Goal: Information Seeking & Learning: Learn about a topic

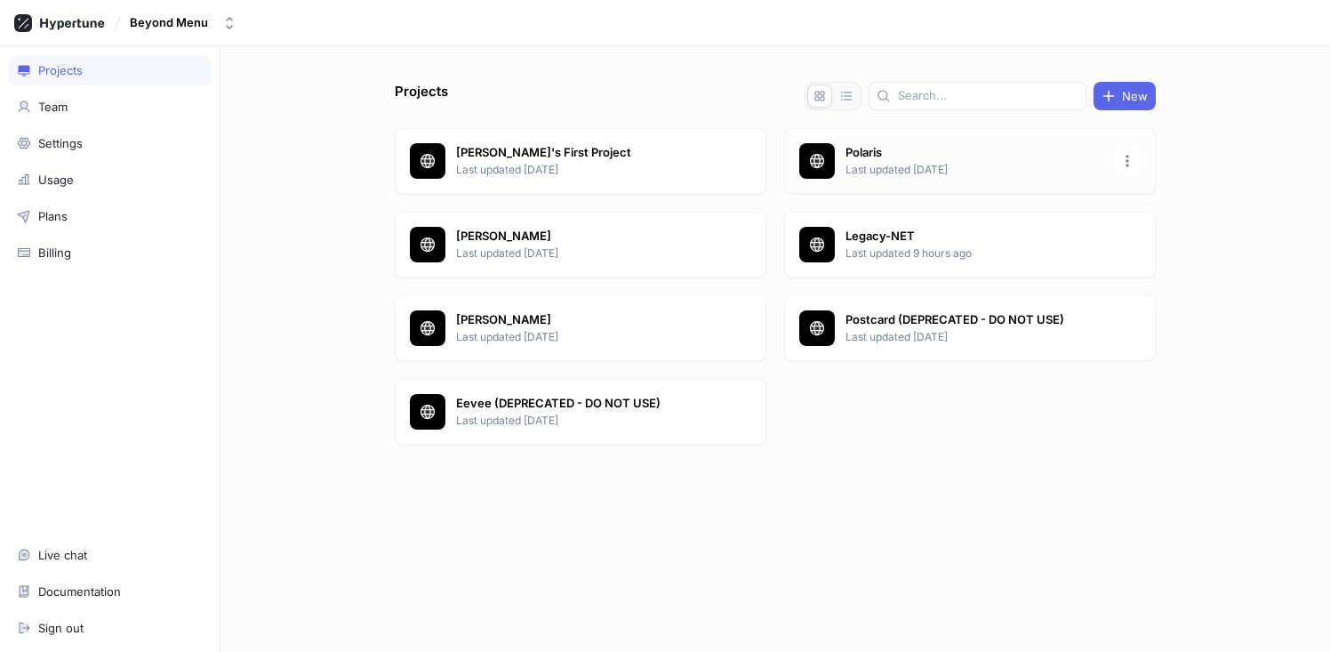
click at [895, 159] on p "Polaris" at bounding box center [974, 153] width 258 height 18
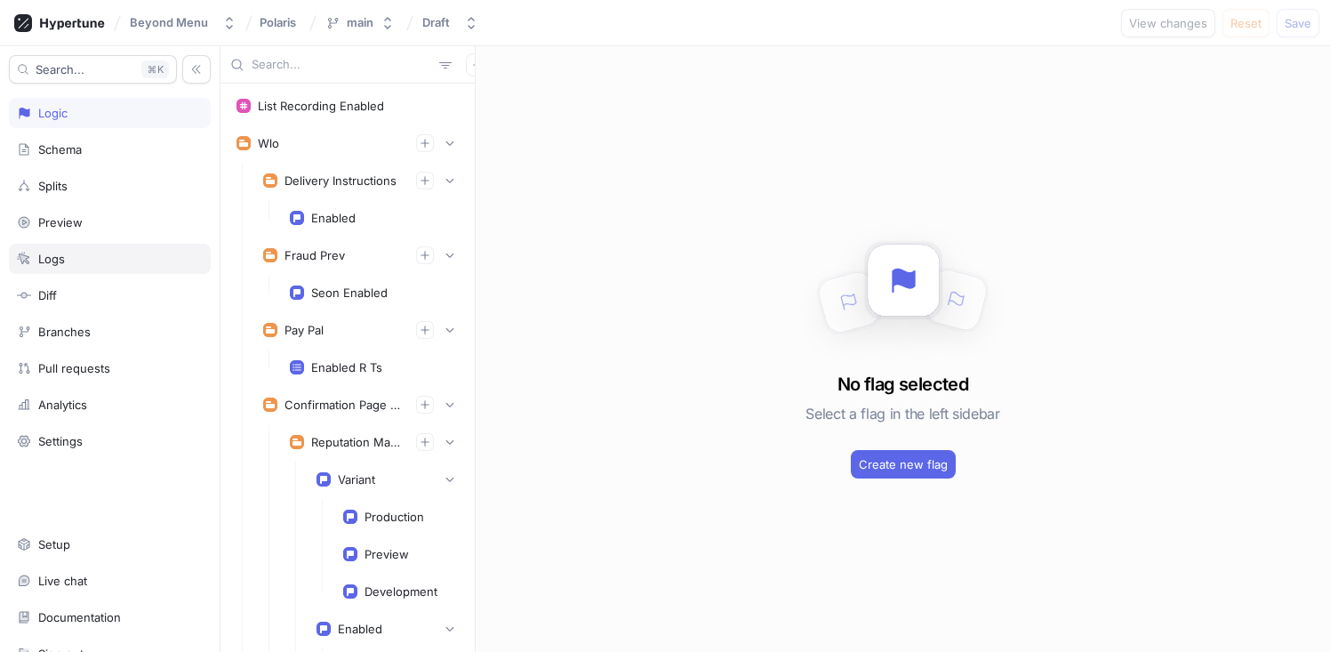
click at [91, 260] on div "Logs" at bounding box center [110, 259] width 186 height 14
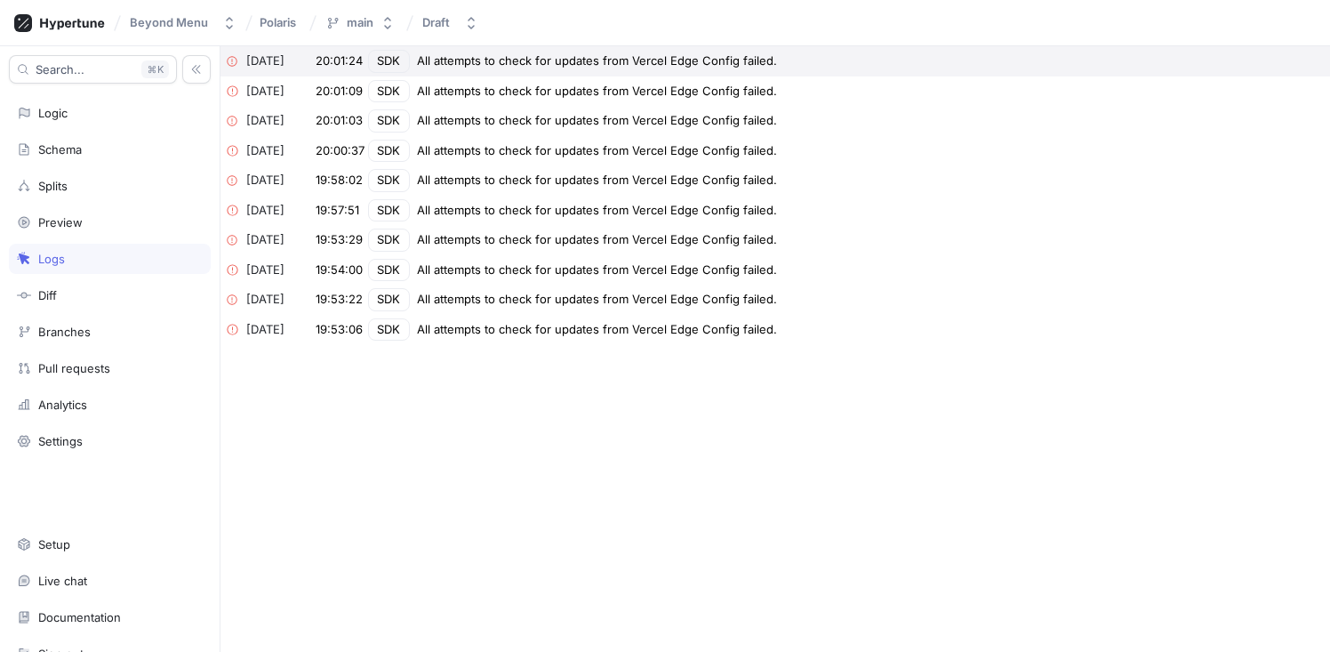
click at [497, 62] on div "All attempts to check for updates from Vercel Edge Config failed." at bounding box center [597, 61] width 360 height 18
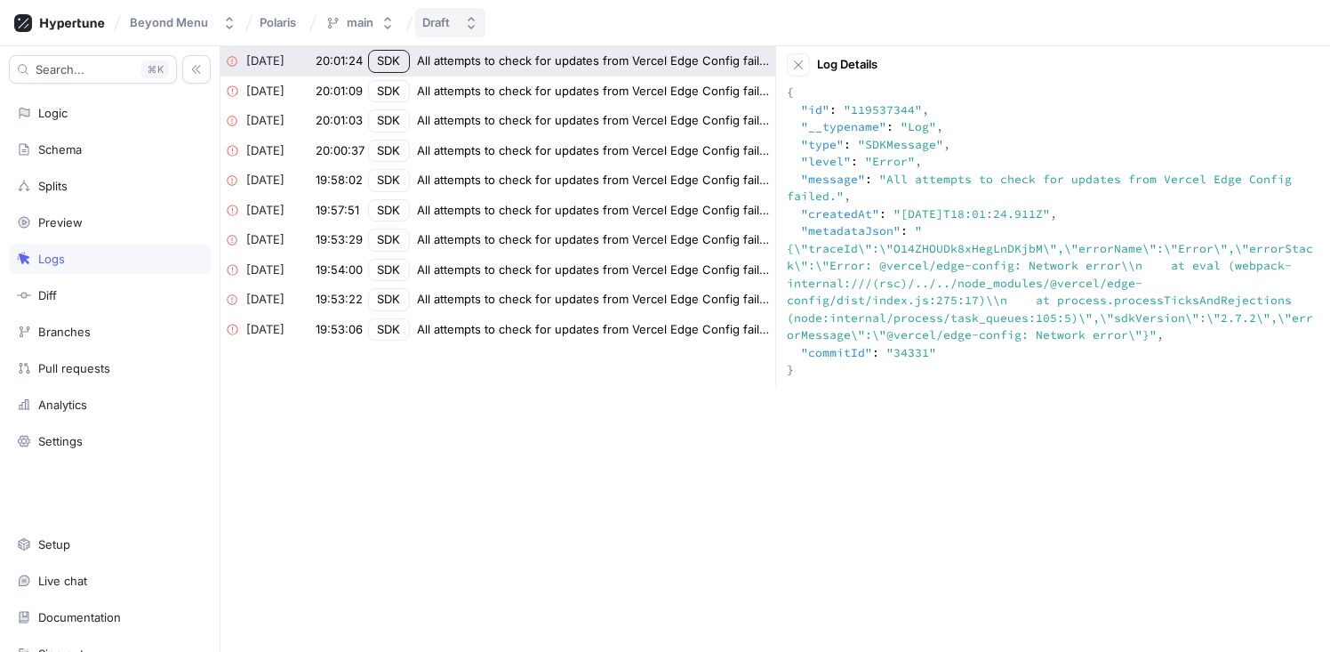
click at [471, 16] on icon "button" at bounding box center [471, 23] width 14 height 14
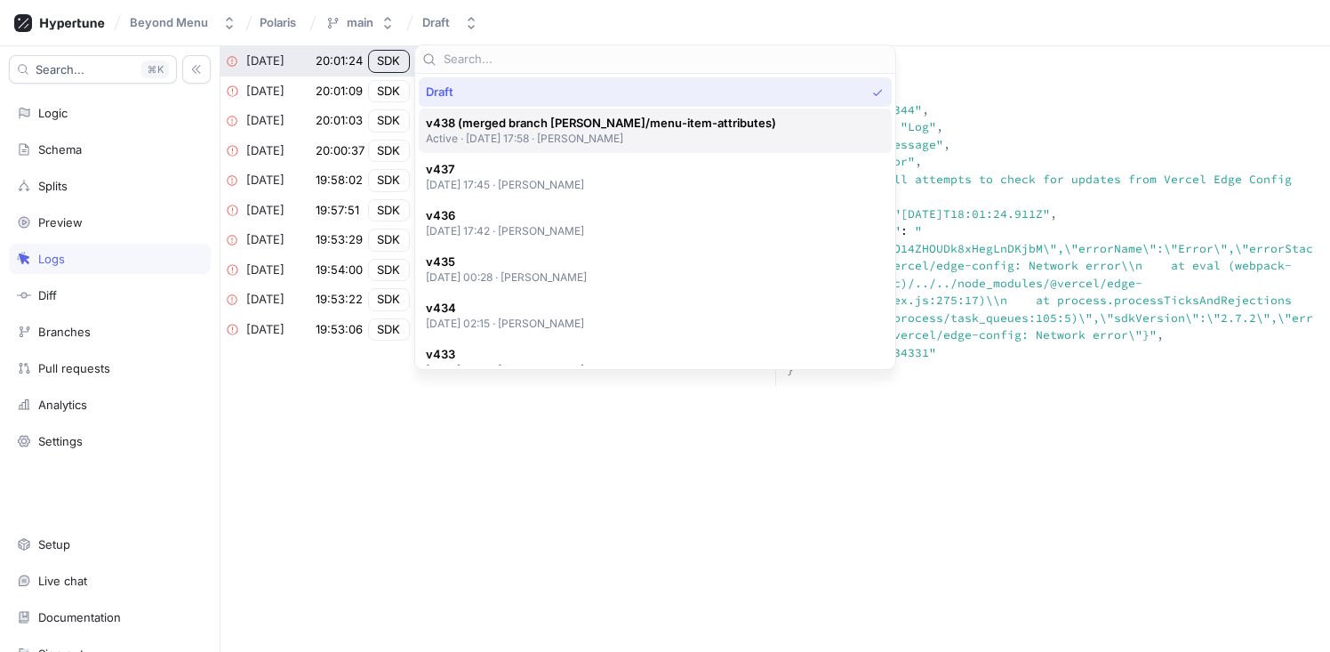
click at [518, 127] on span "v438 (merged branch [PERSON_NAME]/menu-item-attributes)" at bounding box center [601, 123] width 350 height 15
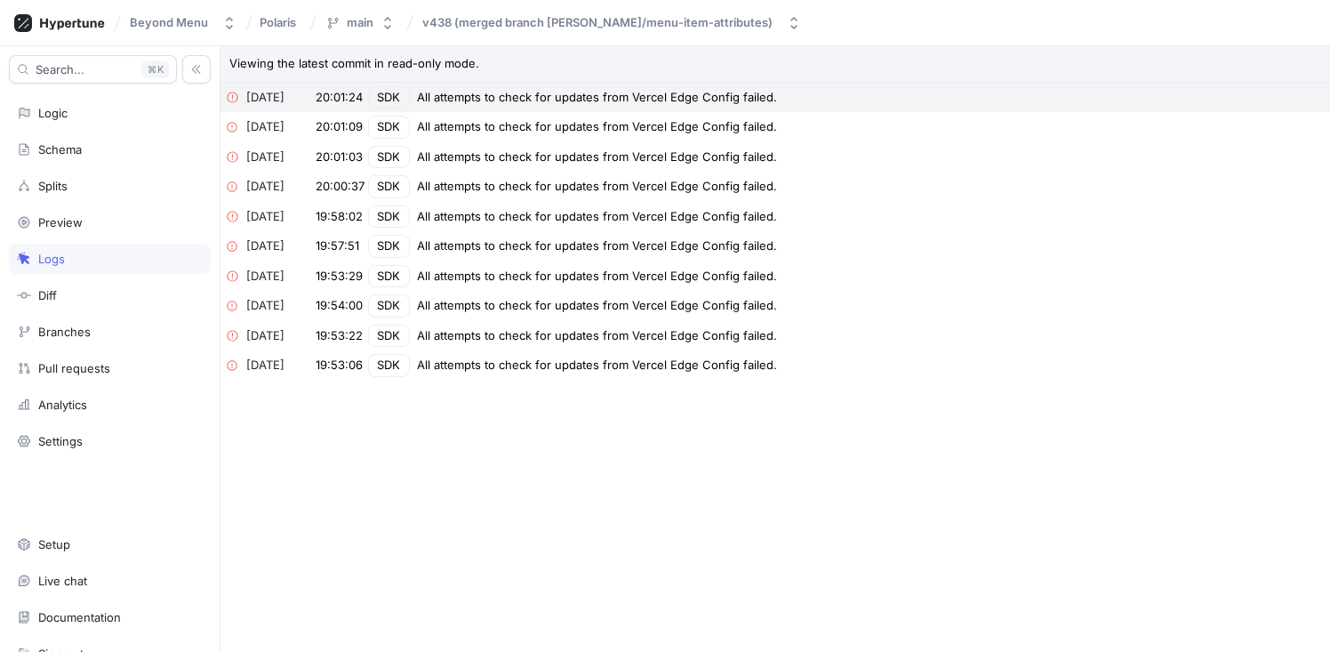
click at [530, 102] on div "All attempts to check for updates from Vercel Edge Config failed." at bounding box center [597, 98] width 360 height 18
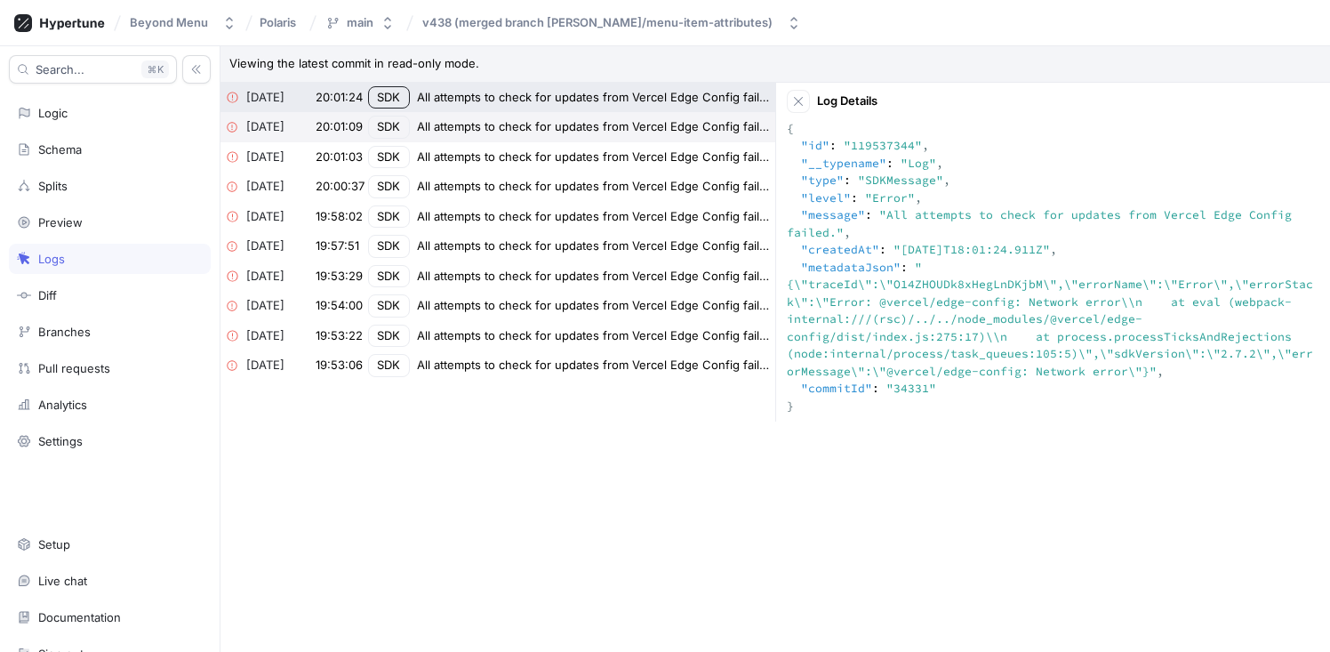
click at [532, 120] on div "All attempts to check for updates from Vercel Edge Config failed." at bounding box center [594, 127] width 354 height 18
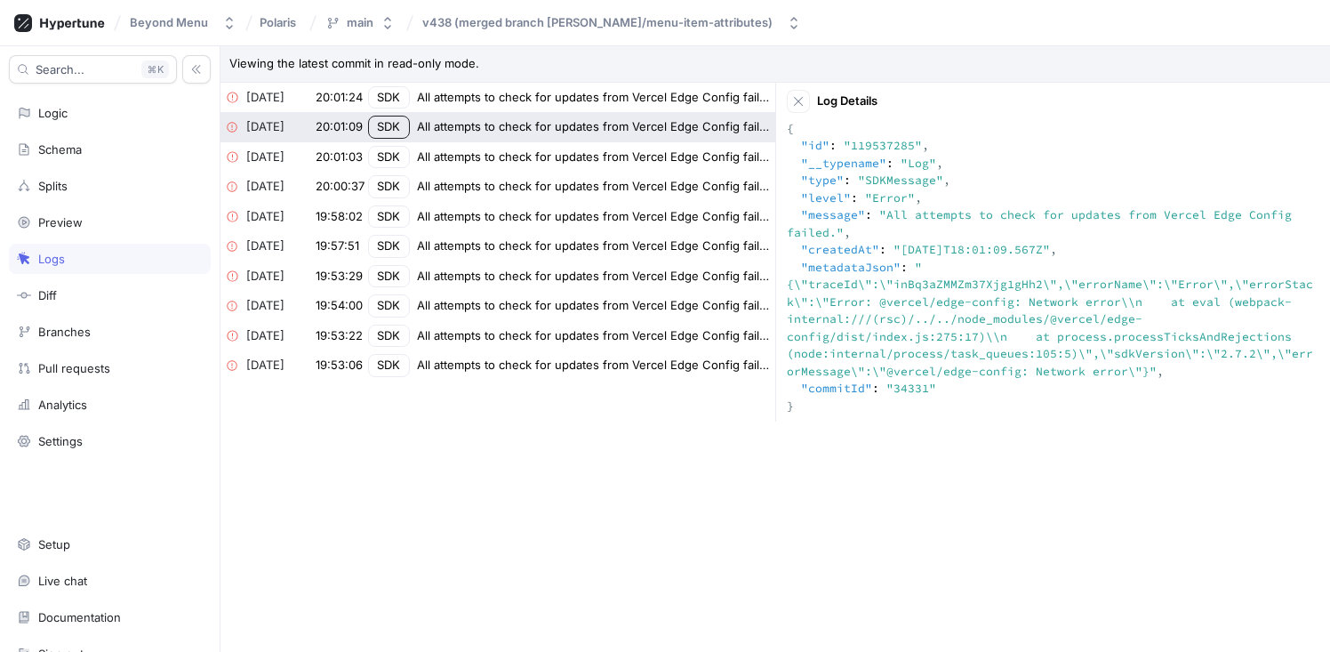
click at [533, 137] on div "[DATE] 20:01:09 SDK All attempts to check for updates from Vercel Edge Config f…" at bounding box center [497, 127] width 555 height 30
click at [522, 202] on div "[DATE] 19:58:02 SDK All attempts to check for updates from Vercel Edge Config f…" at bounding box center [497, 217] width 555 height 30
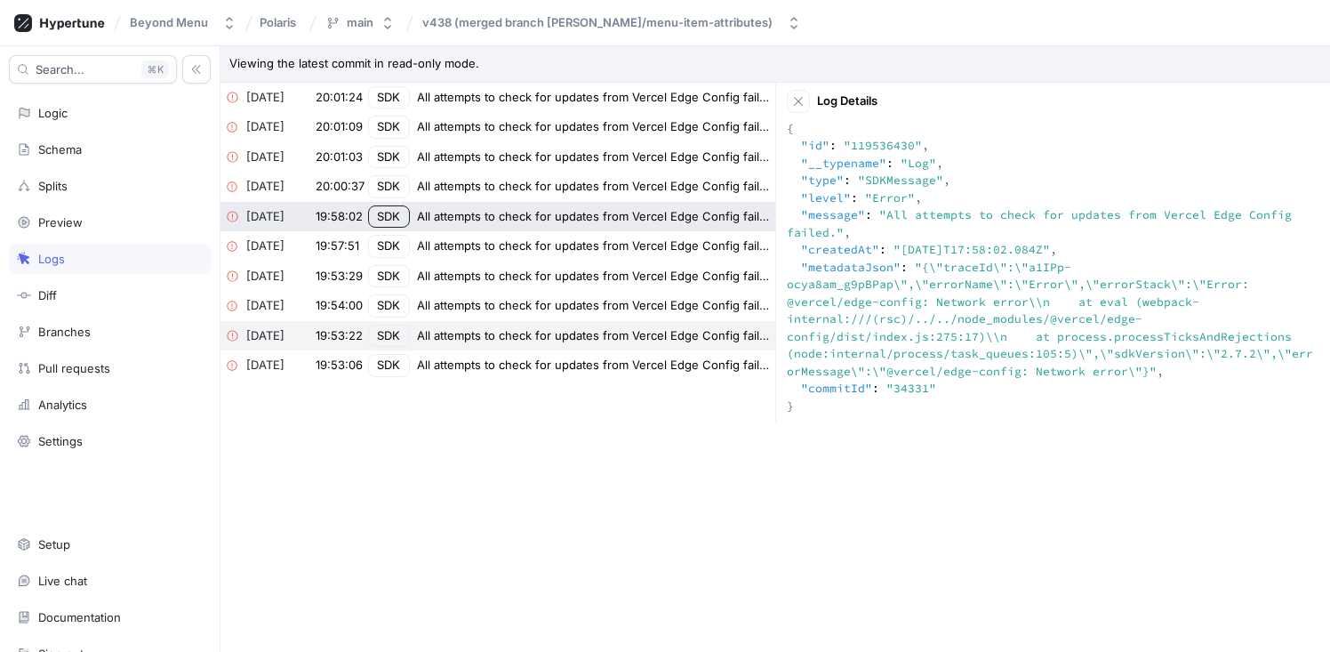
click at [533, 349] on div "[DATE] 19:53:22 SDK All attempts to check for updates from Vercel Edge Config f…" at bounding box center [497, 336] width 555 height 30
type textarea "{ "id": "119535351", "__typename": "Log", "type": "SDKMessage", "level": "Error…"
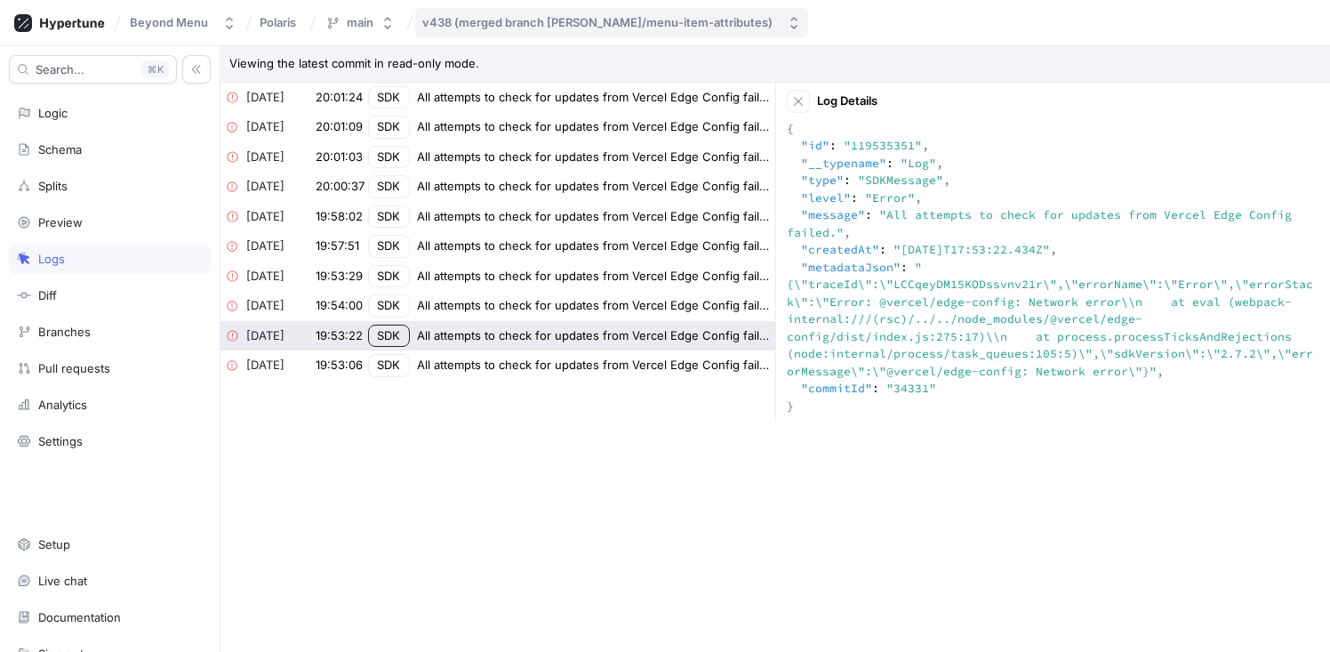
click at [505, 27] on div "v438 (merged branch [PERSON_NAME]/menu-item-attributes)" at bounding box center [597, 22] width 350 height 15
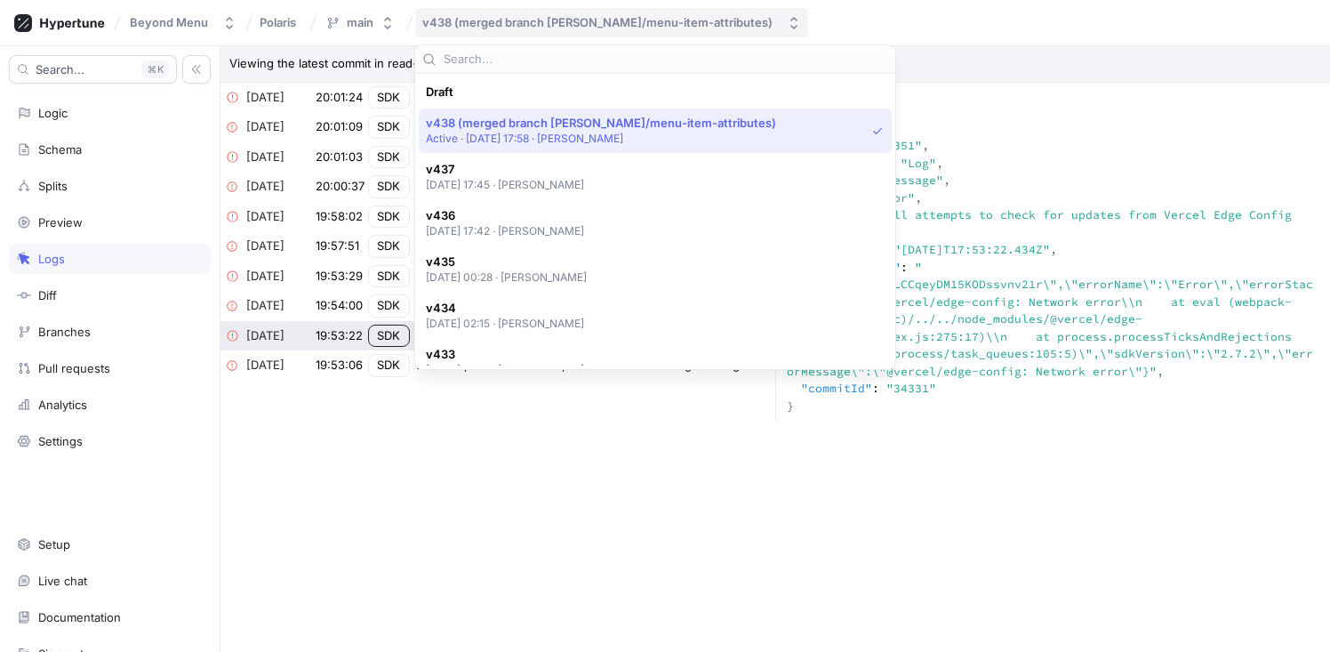
scroll to position [31, 0]
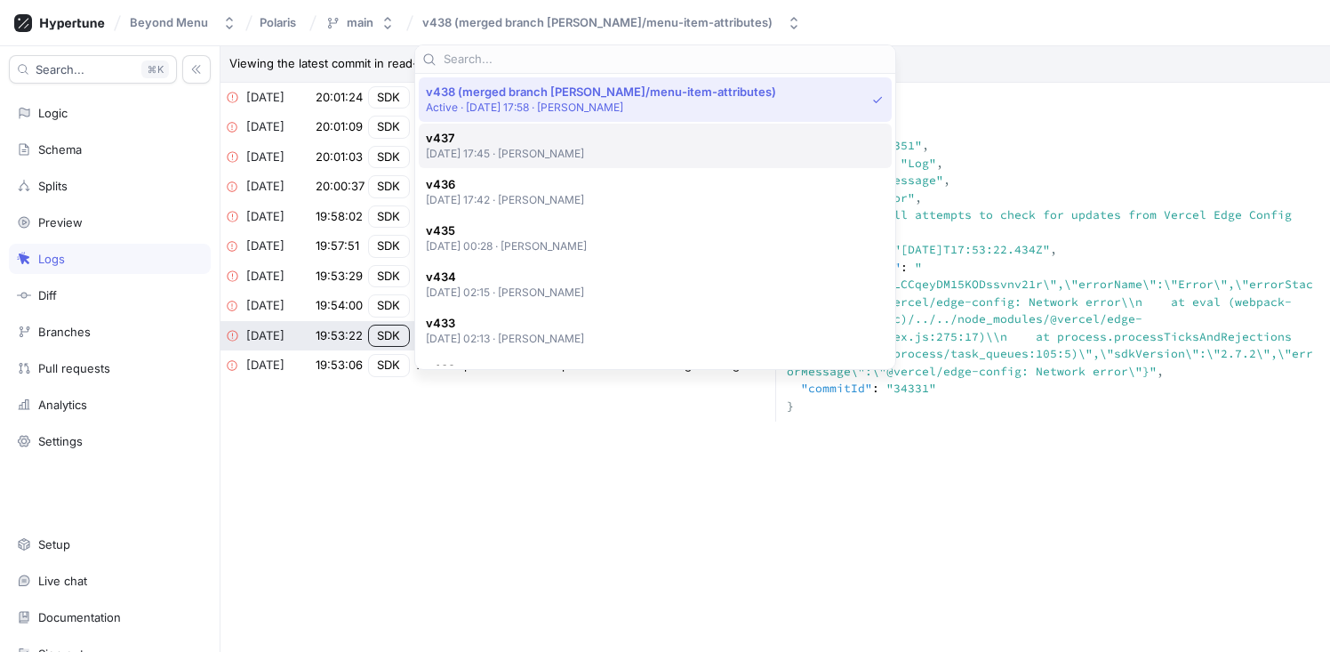
click at [571, 148] on p "[DATE] 17:45 ‧ [PERSON_NAME]" at bounding box center [505, 153] width 159 height 15
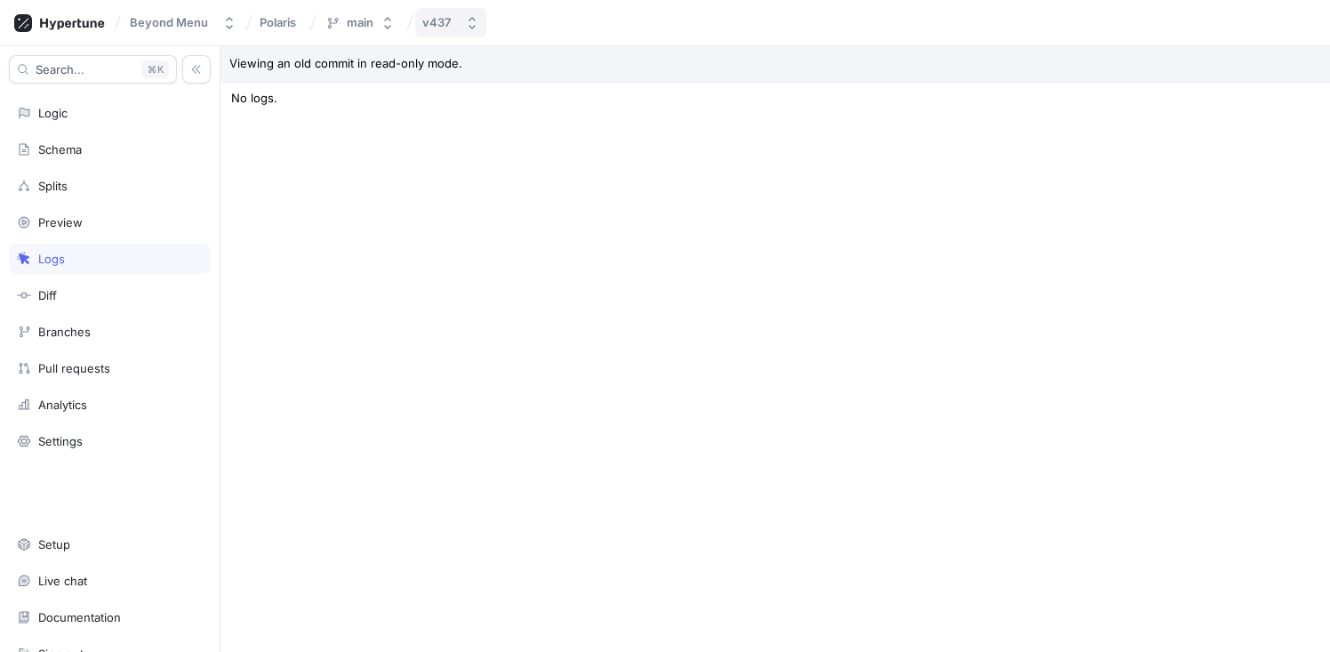
click at [461, 18] on button "v437" at bounding box center [450, 22] width 71 height 29
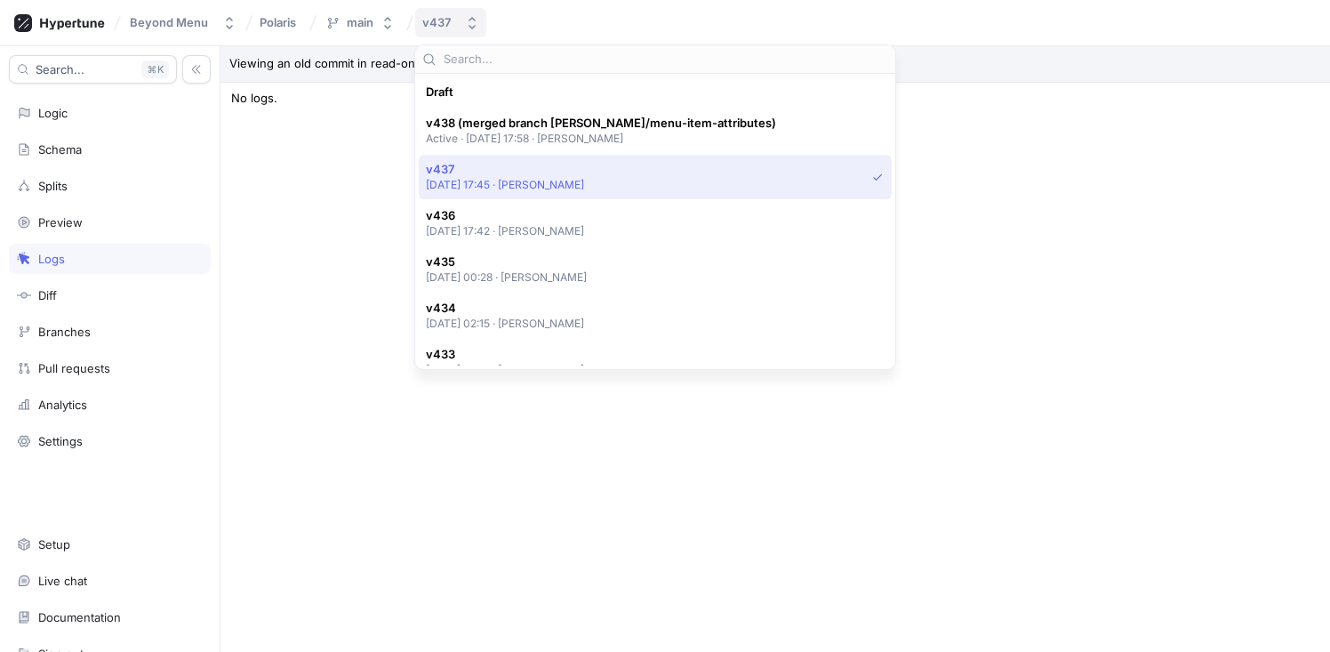
scroll to position [77, 0]
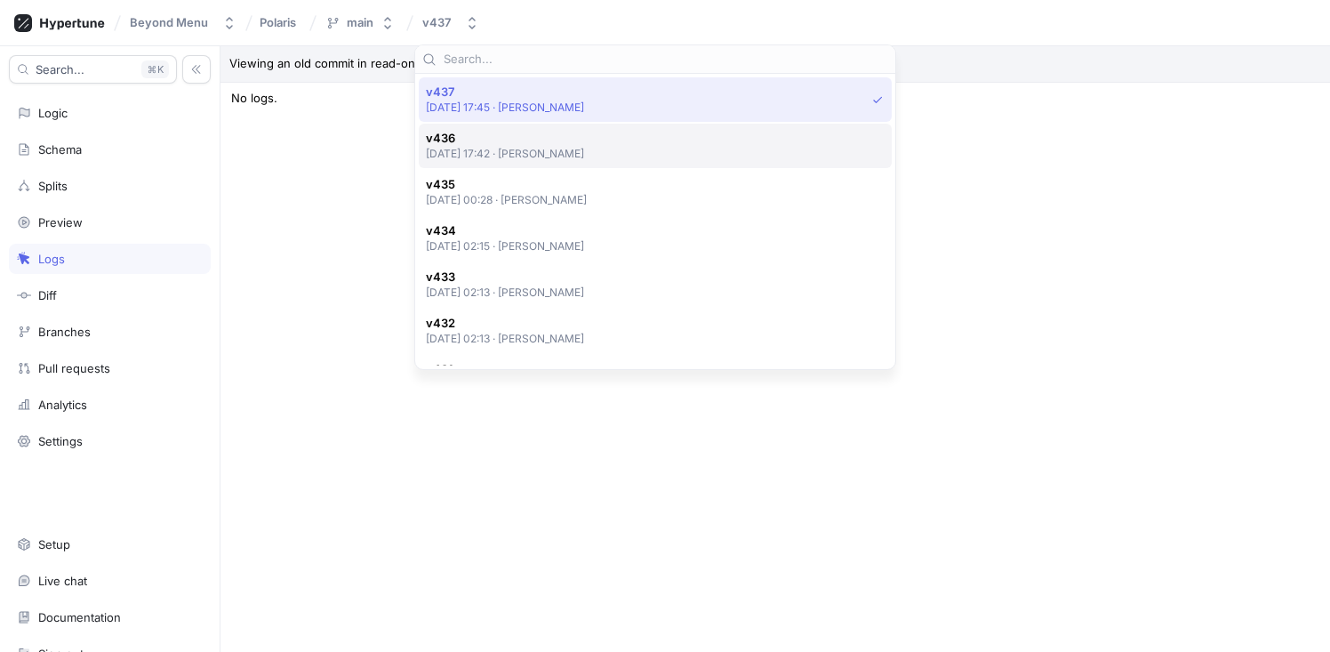
click at [514, 147] on p "[DATE] 17:42 ‧ [PERSON_NAME]" at bounding box center [505, 153] width 159 height 15
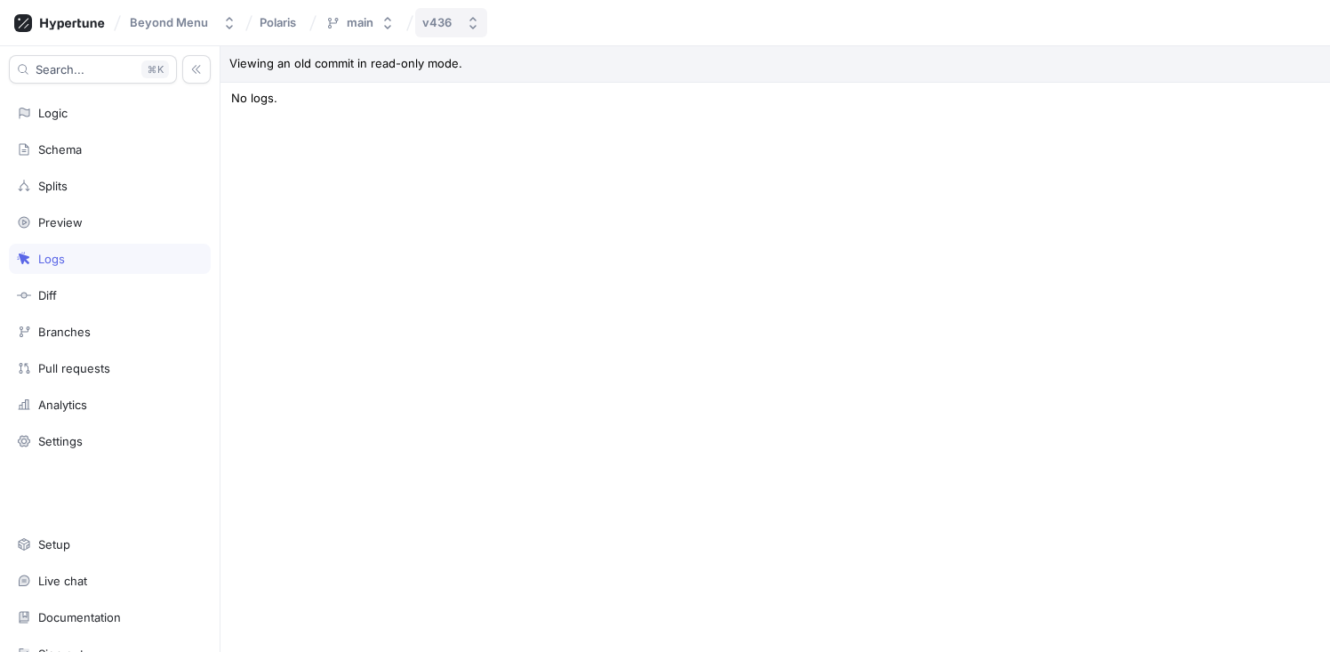
click at [456, 35] on button "v436" at bounding box center [451, 22] width 72 height 29
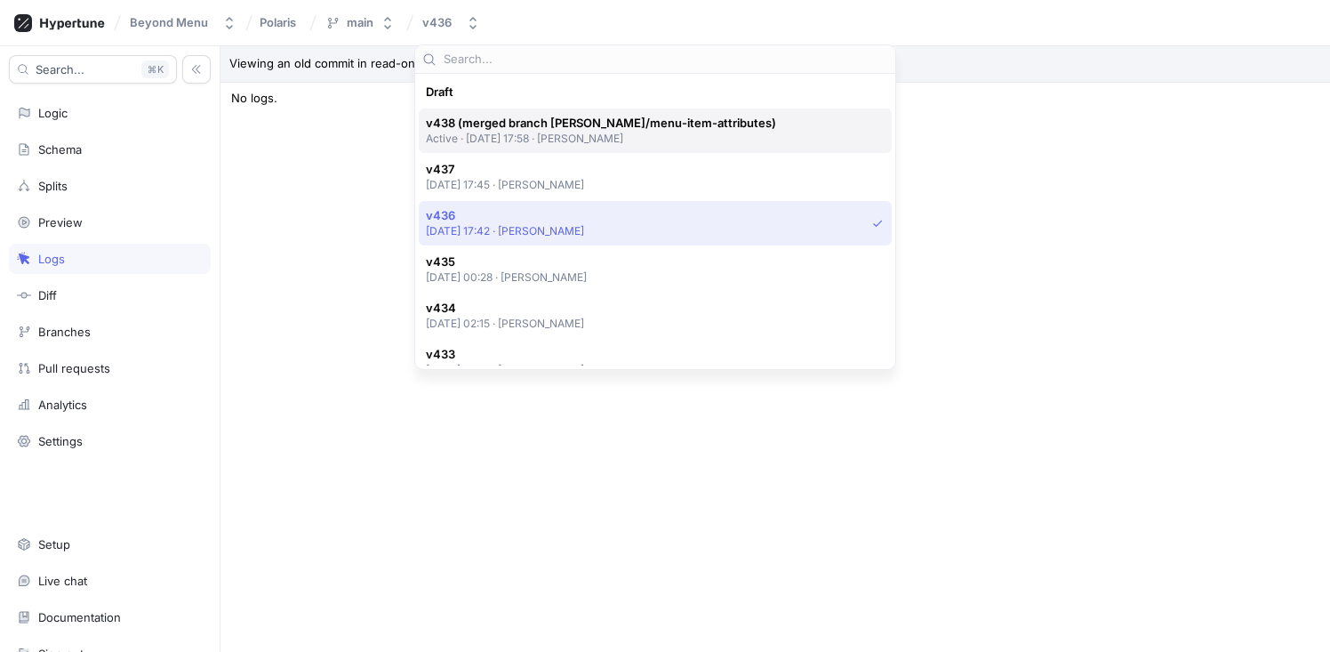
click at [582, 140] on p "Active ‧ [DATE] 17:58 ‧ [PERSON_NAME]" at bounding box center [601, 138] width 350 height 15
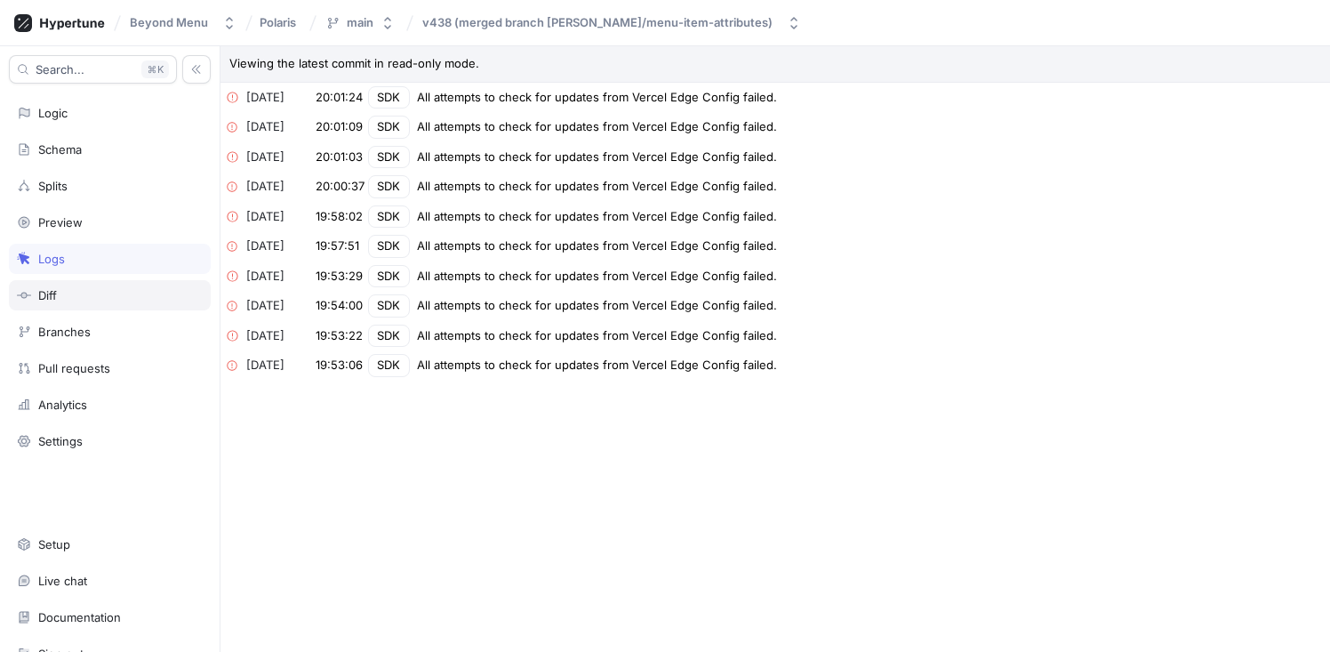
click at [138, 292] on div "Diff" at bounding box center [110, 295] width 186 height 14
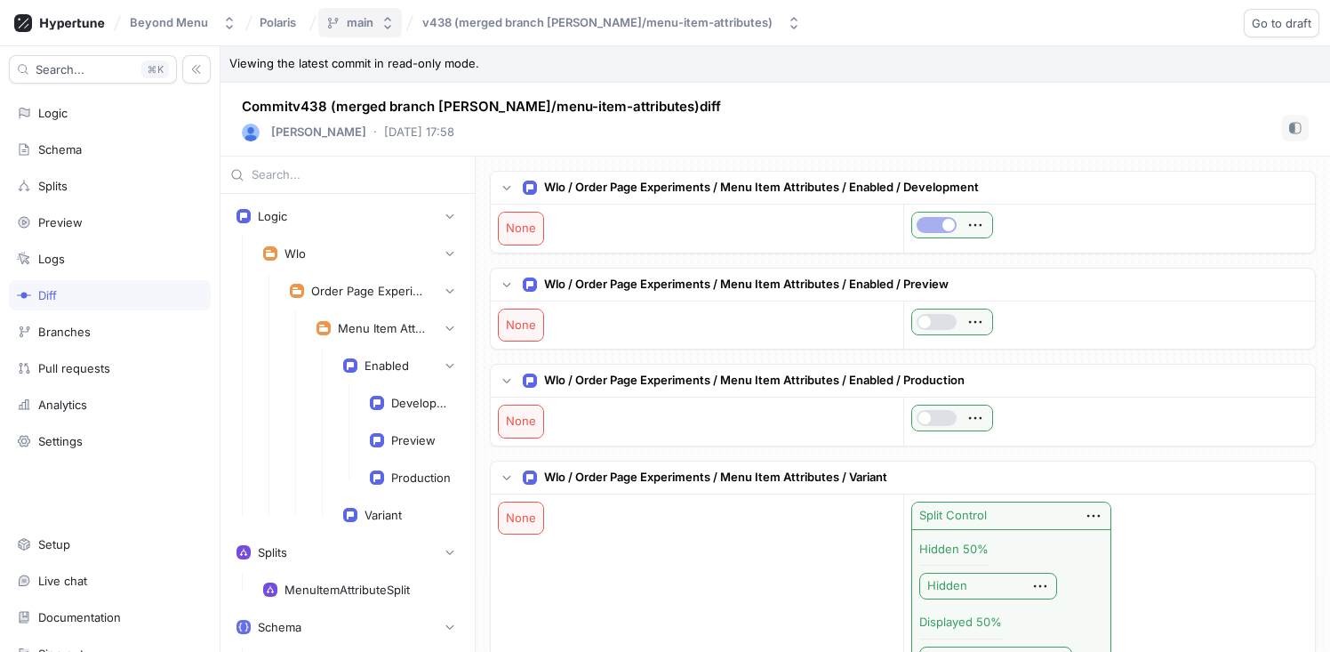
click at [385, 29] on button "main" at bounding box center [360, 22] width 84 height 29
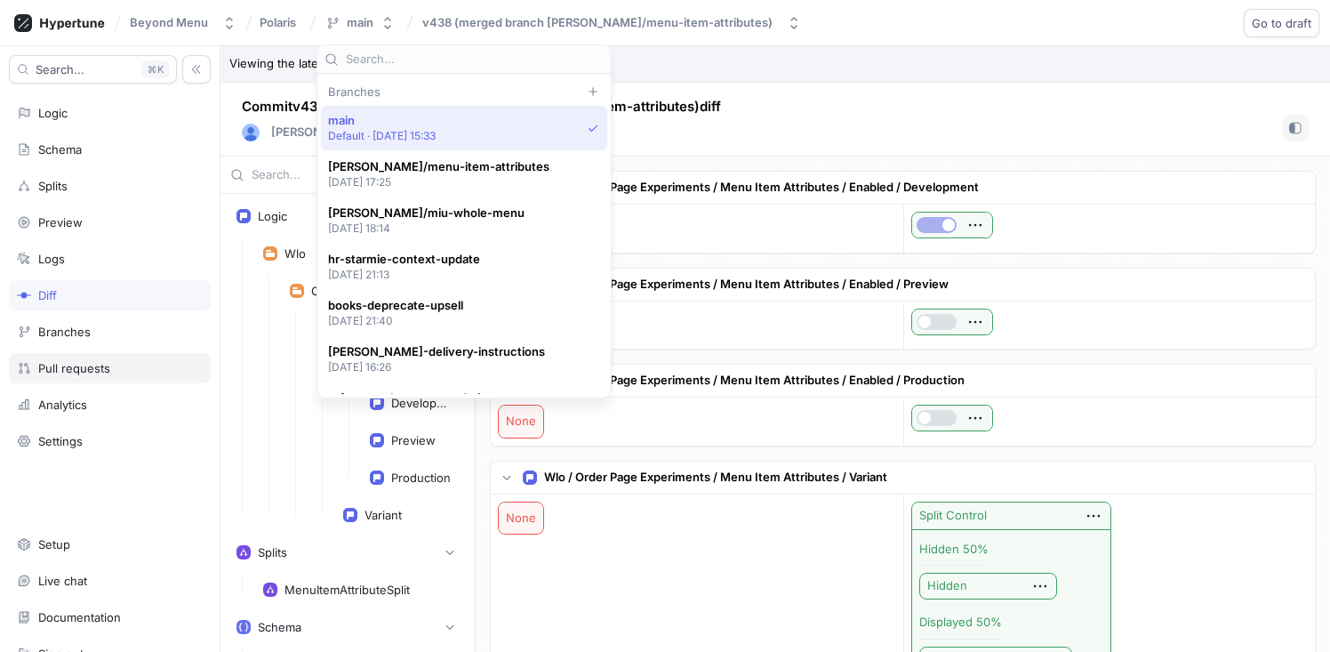
click at [77, 360] on div "Pull requests" at bounding box center [110, 368] width 202 height 30
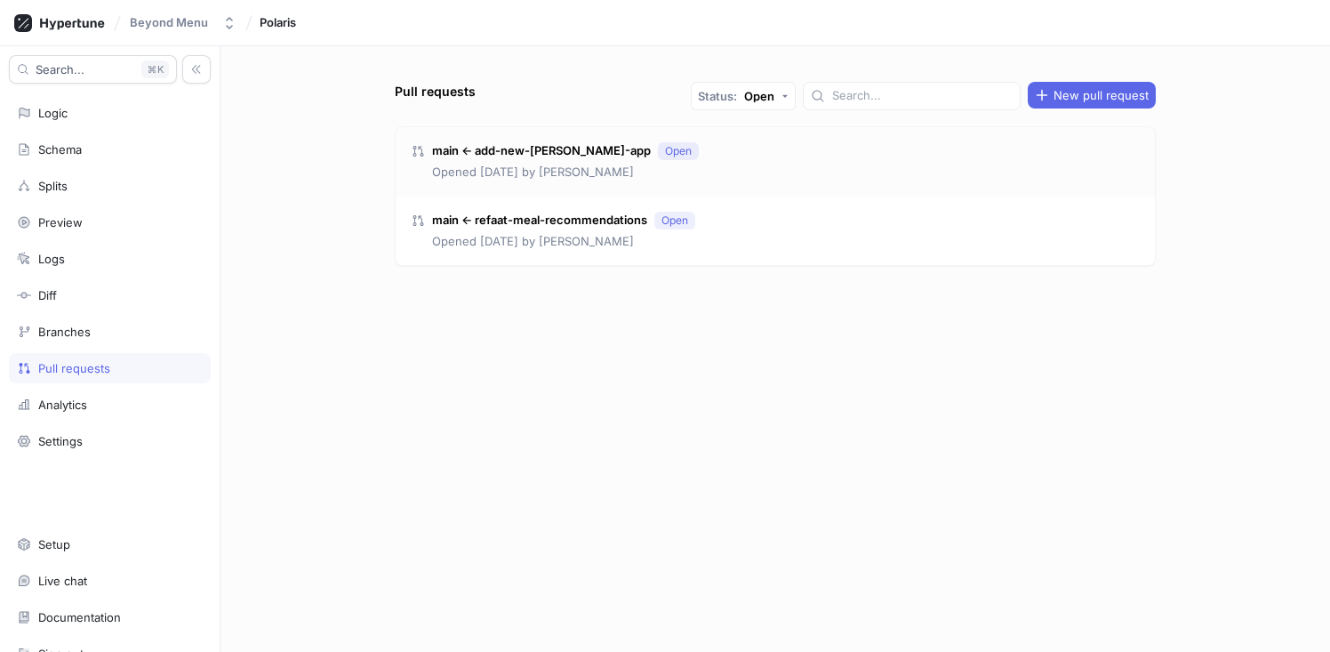
click at [580, 172] on p "Opened [DATE] by [PERSON_NAME]" at bounding box center [533, 173] width 202 height 18
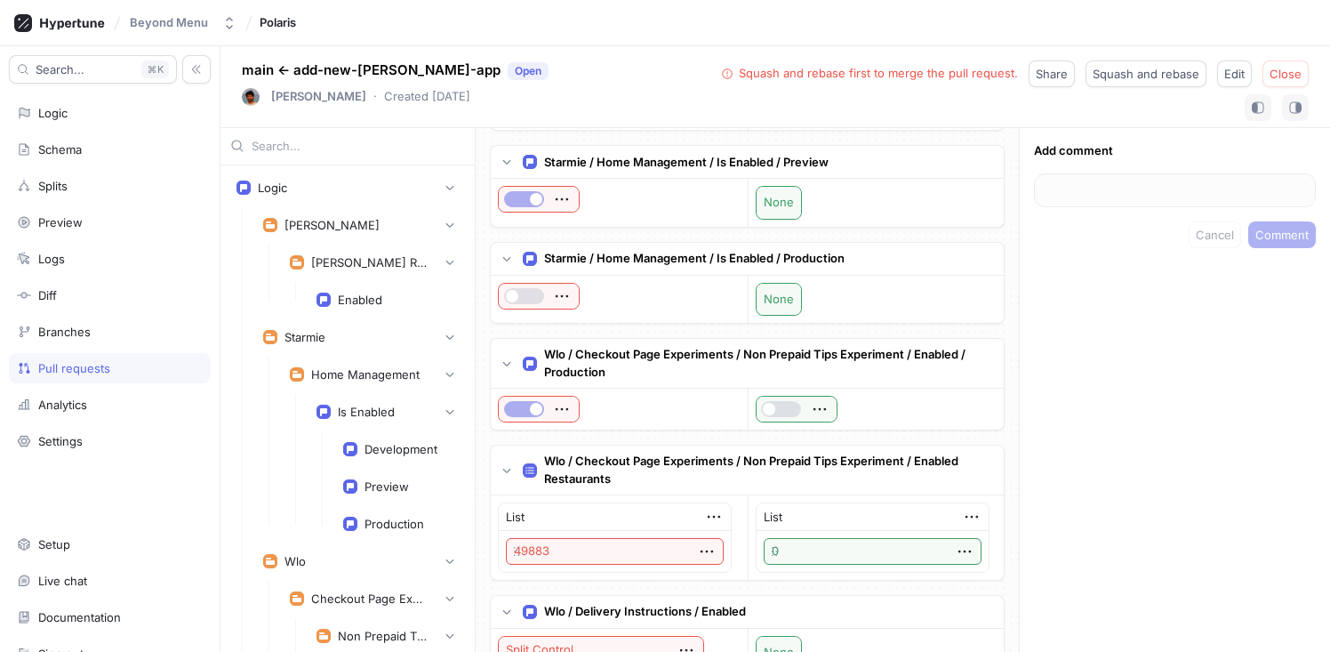
scroll to position [1291, 0]
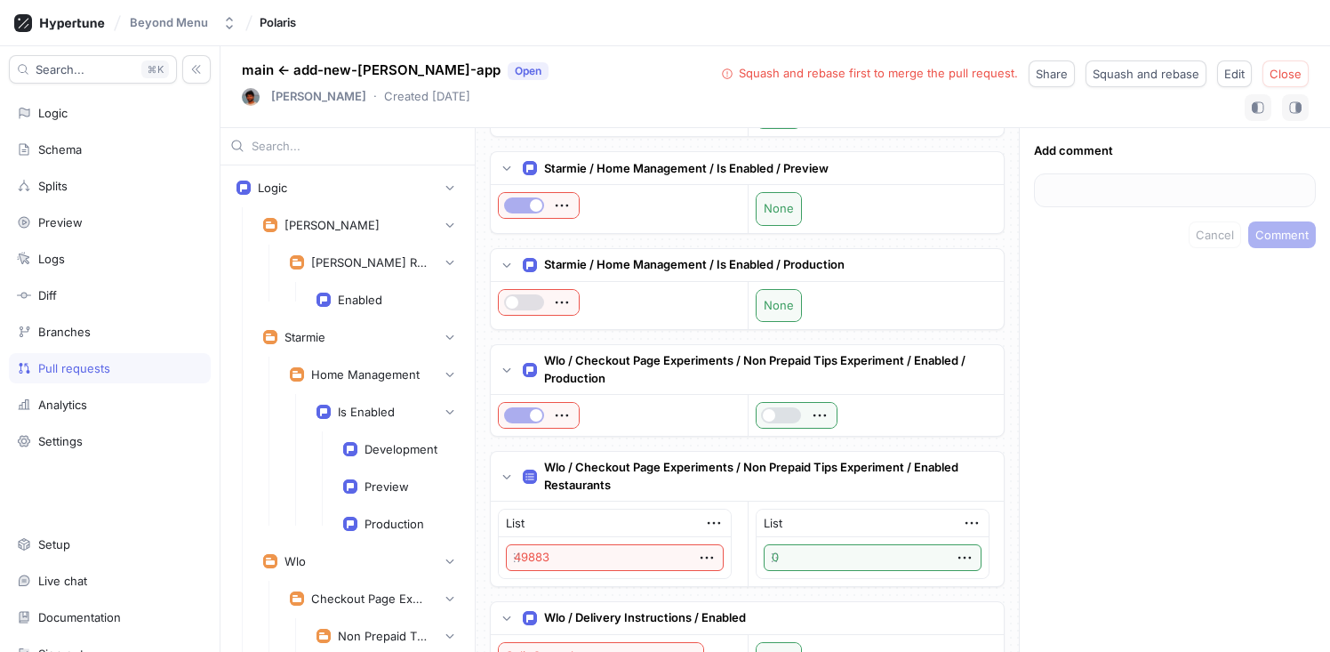
click at [77, 364] on div "Pull requests" at bounding box center [74, 368] width 72 height 14
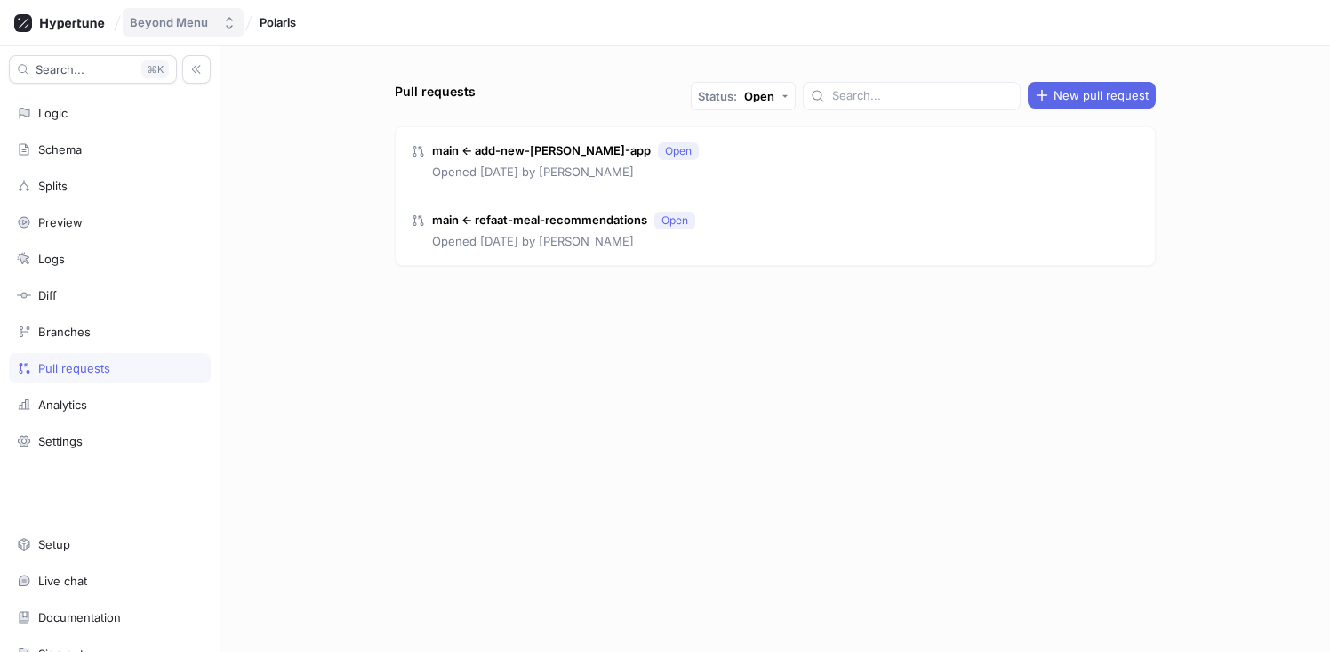
click at [206, 21] on div "Beyond Menu" at bounding box center [172, 22] width 85 height 15
click at [97, 25] on icon at bounding box center [59, 23] width 91 height 18
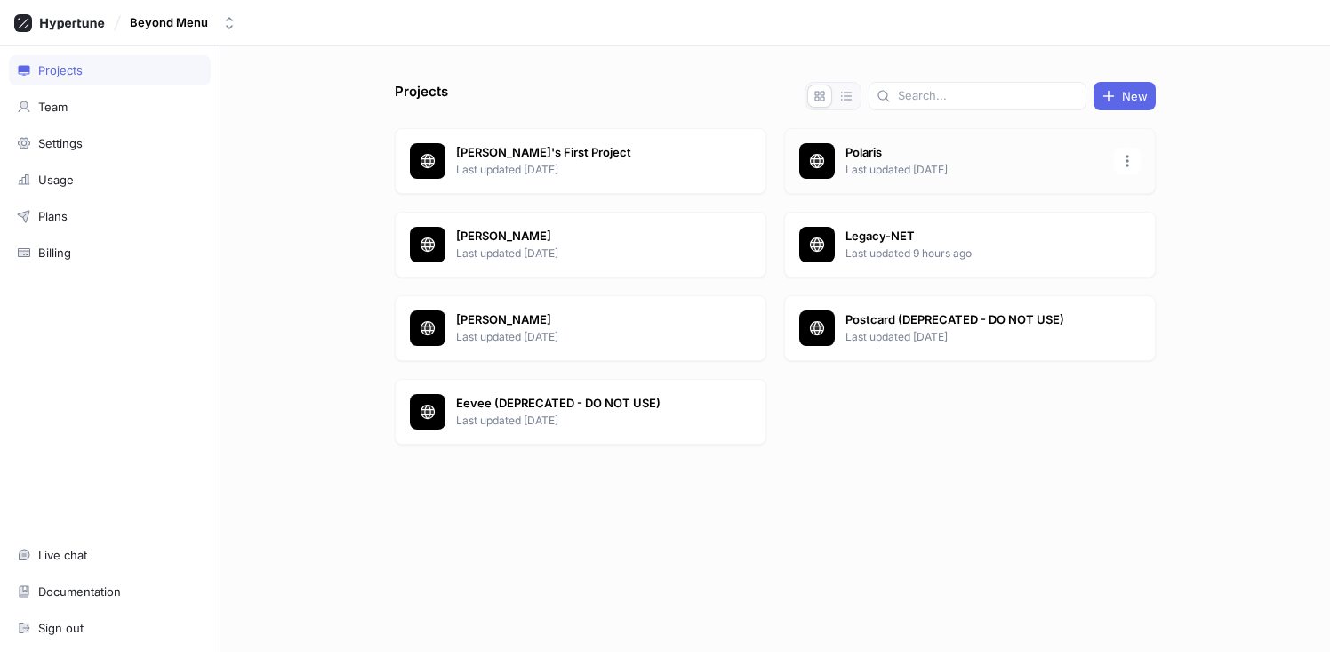
click at [902, 140] on div "Polaris Last updated [DATE]" at bounding box center [970, 161] width 372 height 66
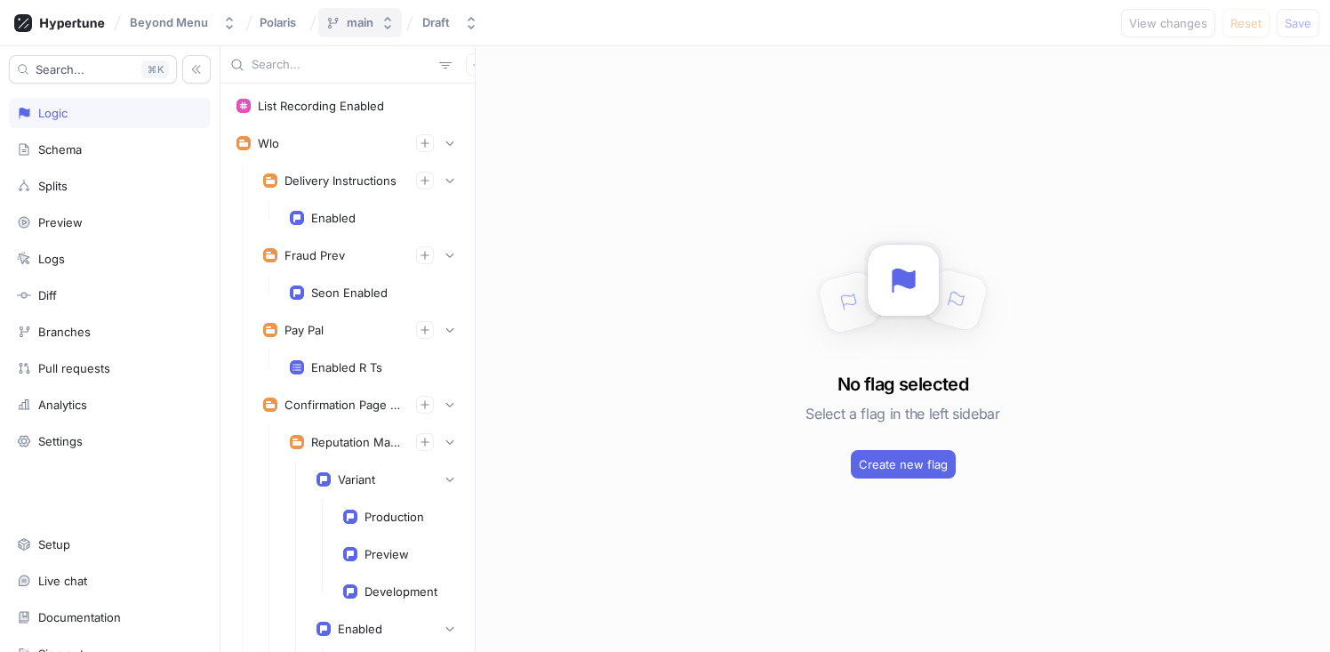
click at [372, 20] on button "main" at bounding box center [360, 22] width 84 height 29
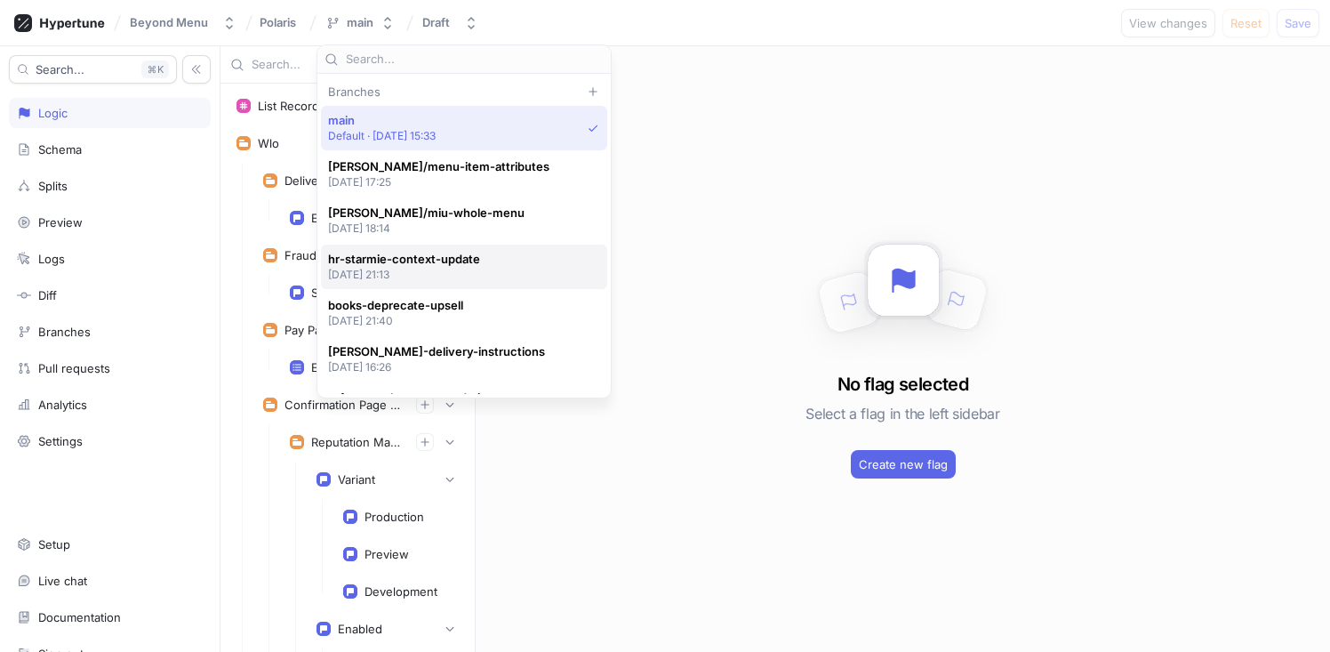
click at [422, 259] on span "hr-starmie-context-update" at bounding box center [404, 259] width 152 height 15
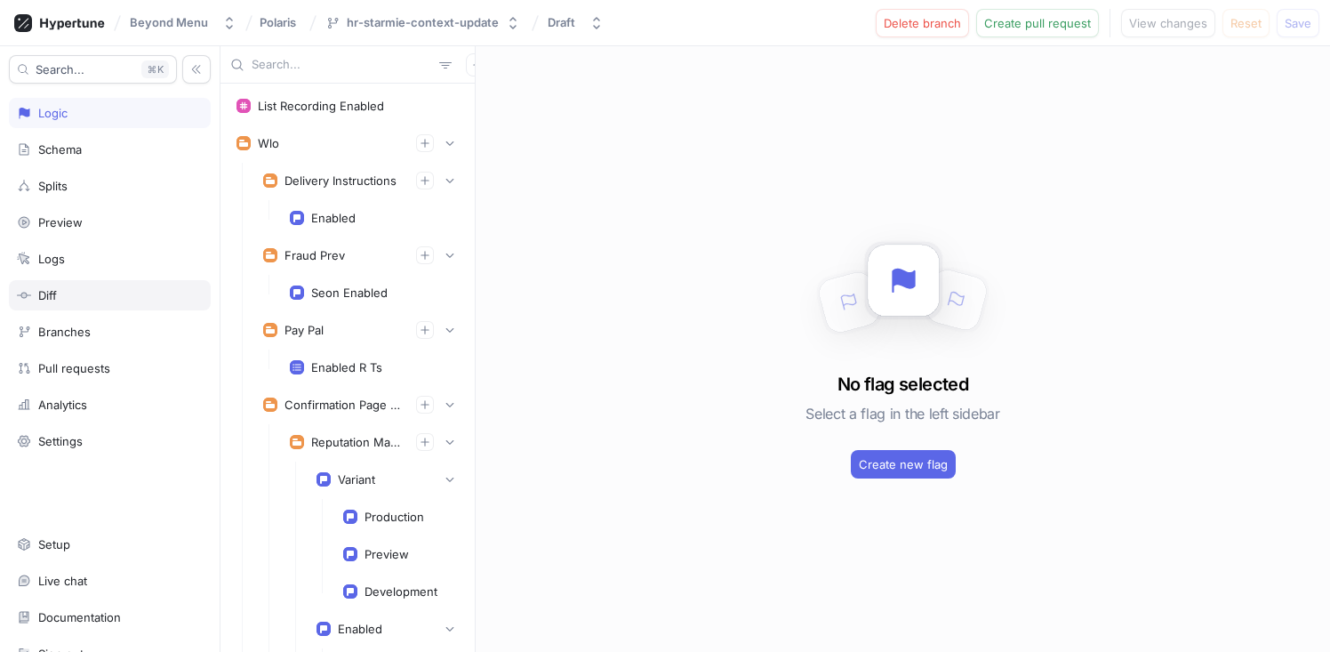
click at [65, 291] on div "Diff" at bounding box center [110, 295] width 186 height 14
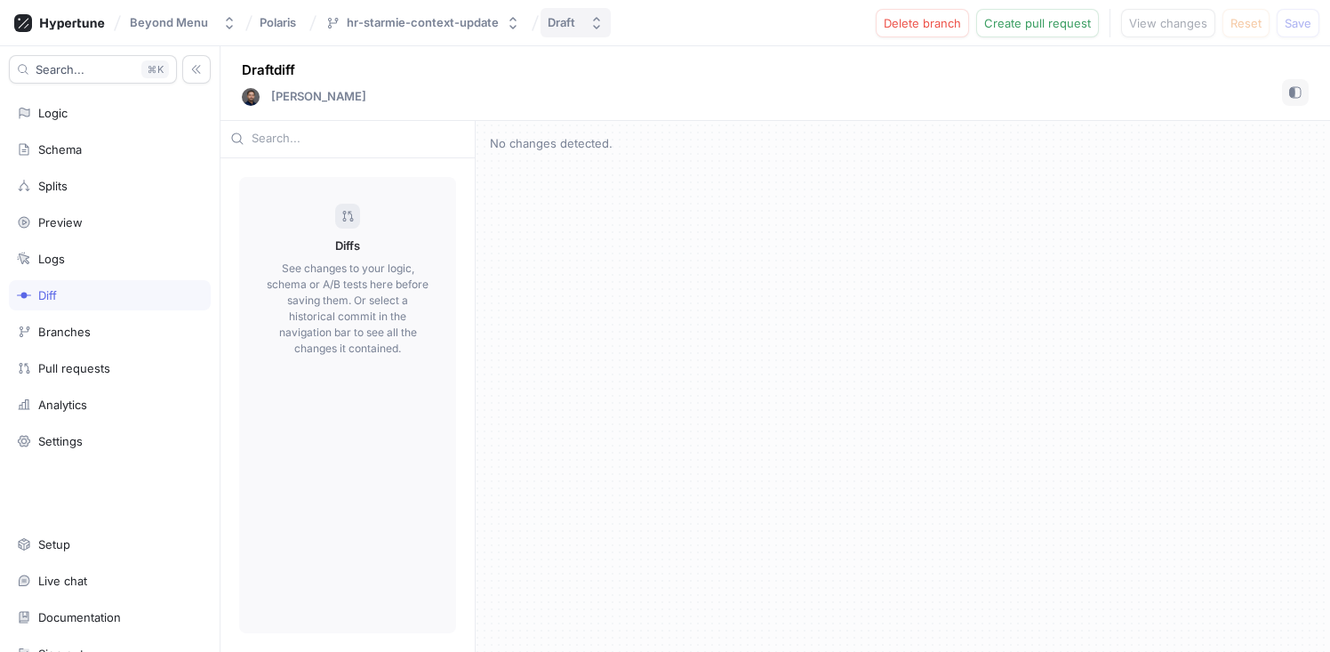
click at [558, 29] on div "Draft" at bounding box center [562, 22] width 28 height 15
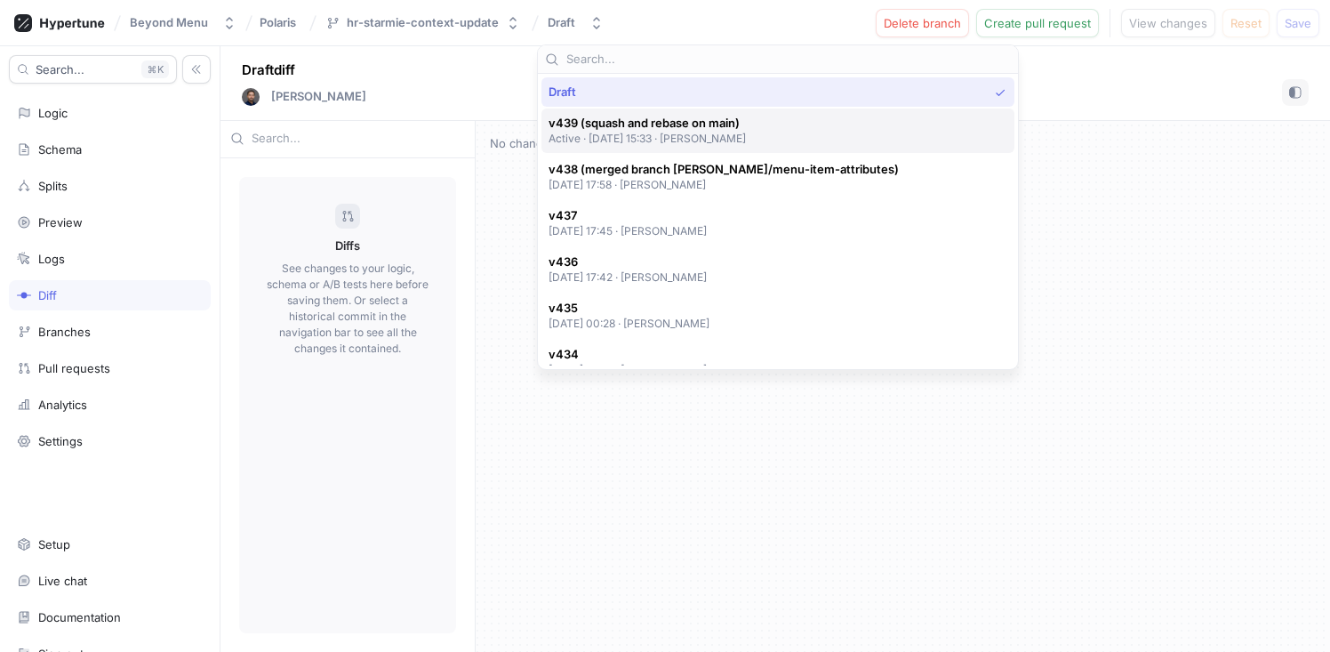
click at [620, 126] on span "v439 (squash and rebase on main)" at bounding box center [648, 123] width 198 height 15
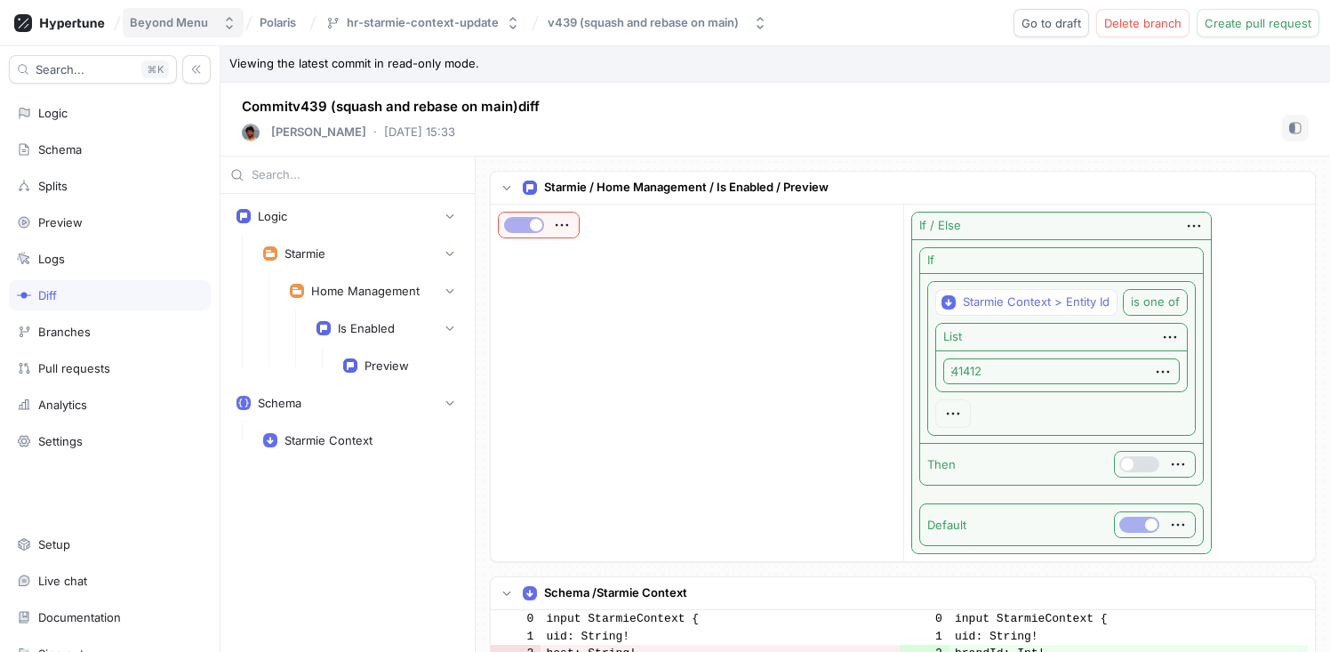
click at [162, 17] on div "Beyond Menu" at bounding box center [169, 22] width 78 height 15
